Goal: Obtain resource: Download file/media

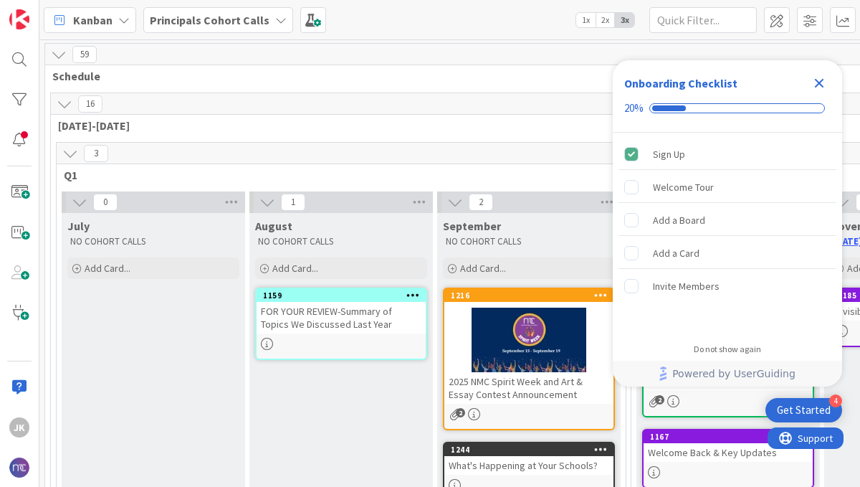
click at [819, 83] on icon "Close Checklist" at bounding box center [819, 83] width 9 height 9
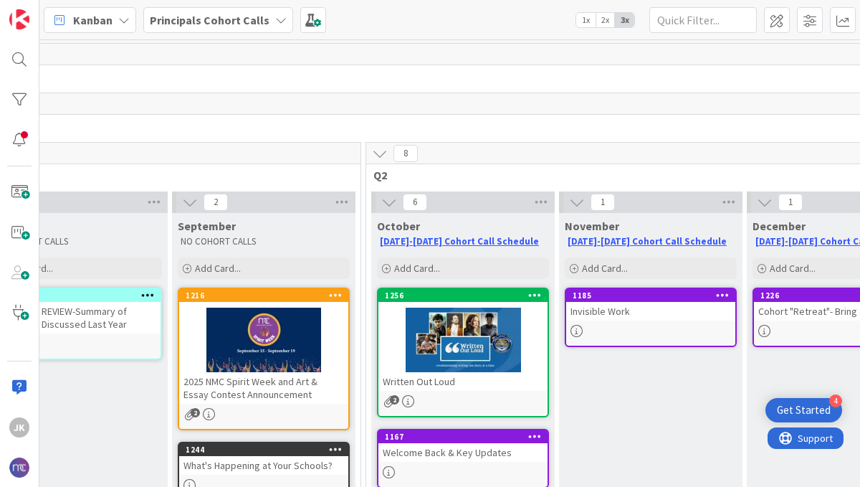
scroll to position [0, 265]
click at [432, 368] on div at bounding box center [462, 339] width 169 height 64
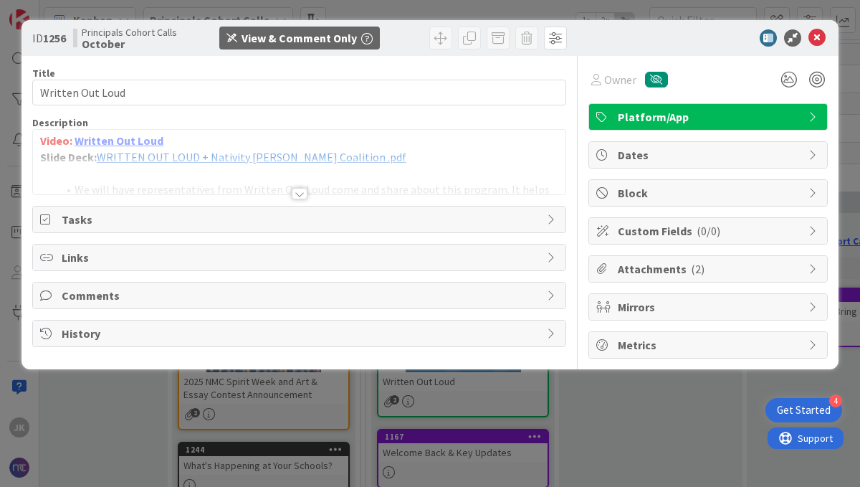
click at [512, 213] on span "Tasks" at bounding box center [301, 219] width 478 height 17
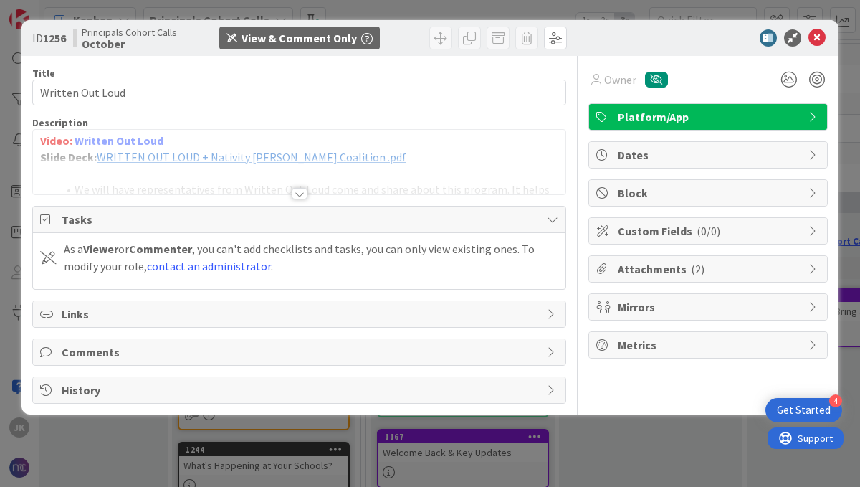
click at [512, 213] on span "Tasks" at bounding box center [301, 219] width 478 height 17
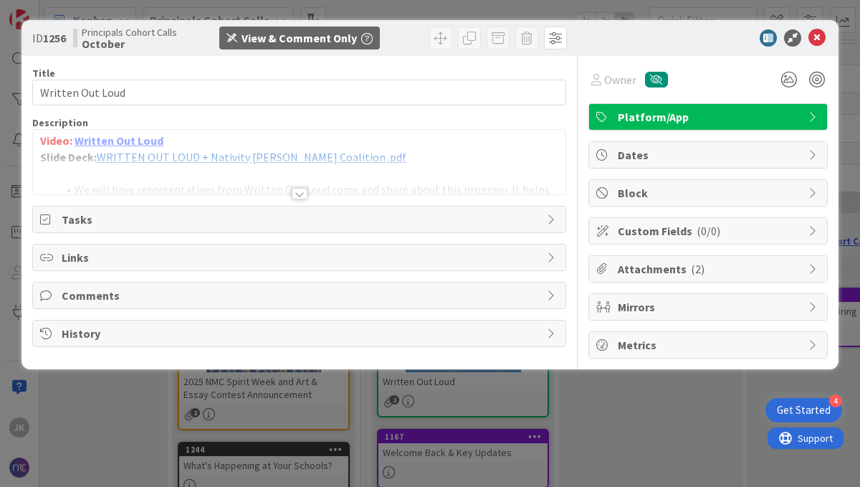
click at [522, 259] on span "Links" at bounding box center [301, 257] width 478 height 17
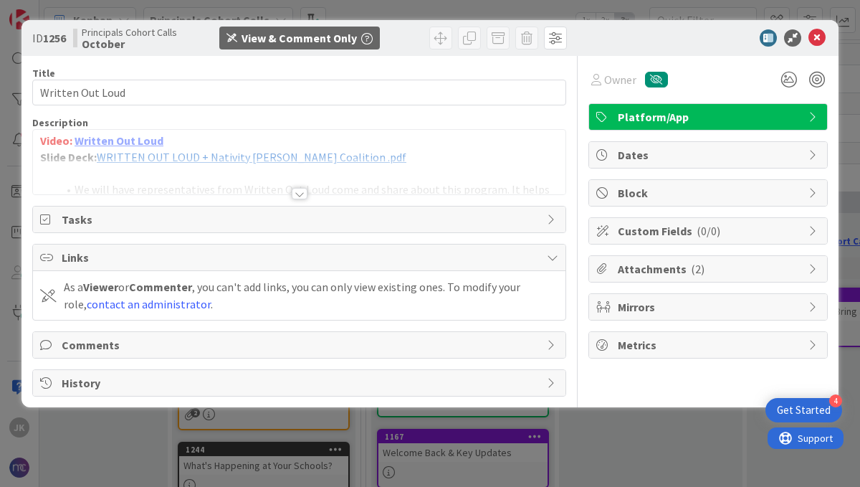
click at [629, 275] on span "Attachments ( 2 )" at bounding box center [709, 268] width 183 height 17
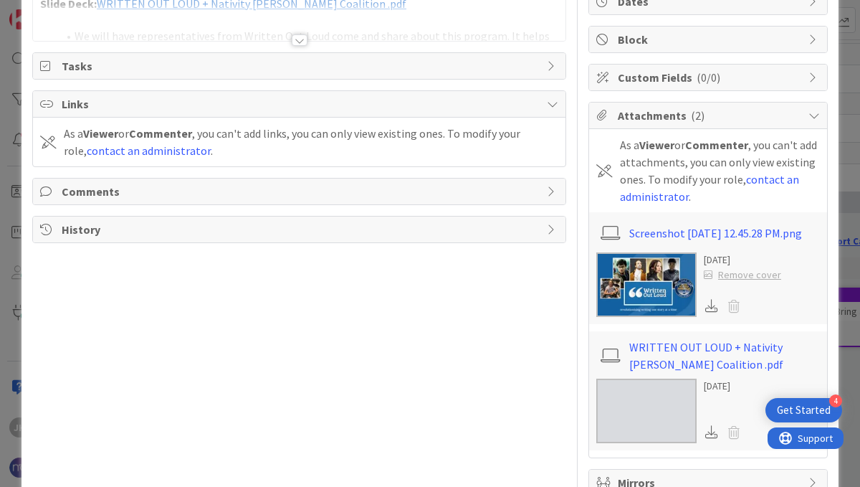
scroll to position [155, 0]
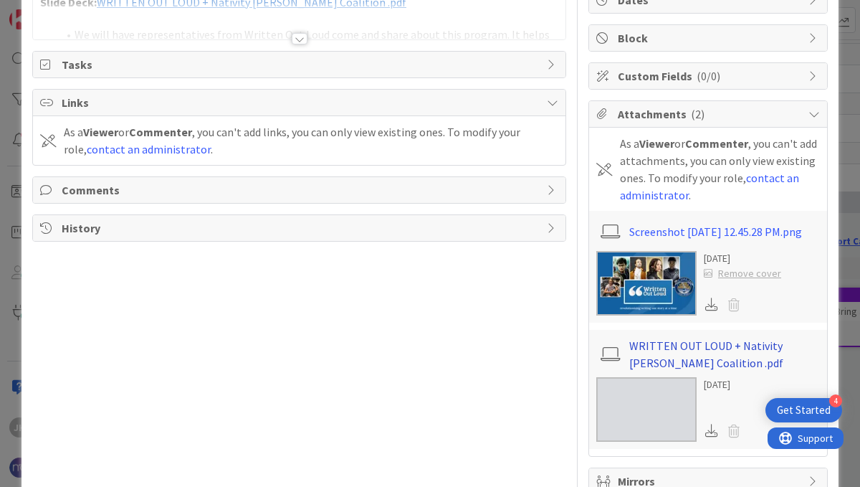
click at [660, 356] on link "WRITTEN OUT LOUD + Nativity [PERSON_NAME] Coalition .pdf" at bounding box center [724, 354] width 191 height 34
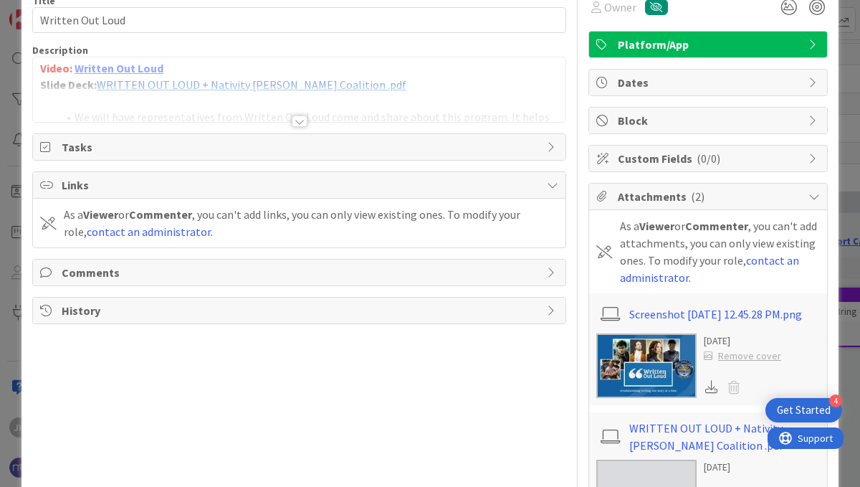
scroll to position [0, 0]
